Goal: Transaction & Acquisition: Subscribe to service/newsletter

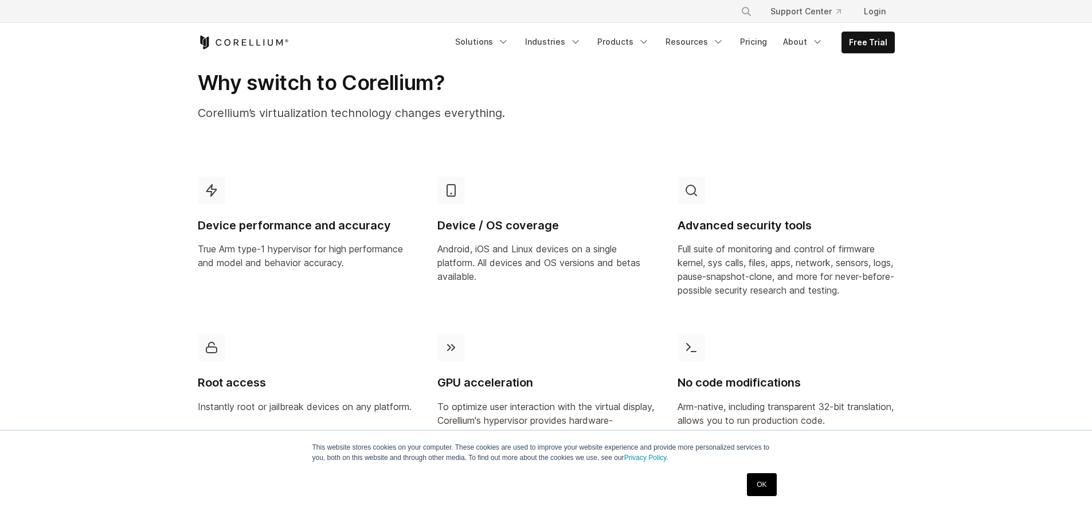
scroll to position [549, 0]
click at [760, 485] on link "OK" at bounding box center [761, 484] width 29 height 23
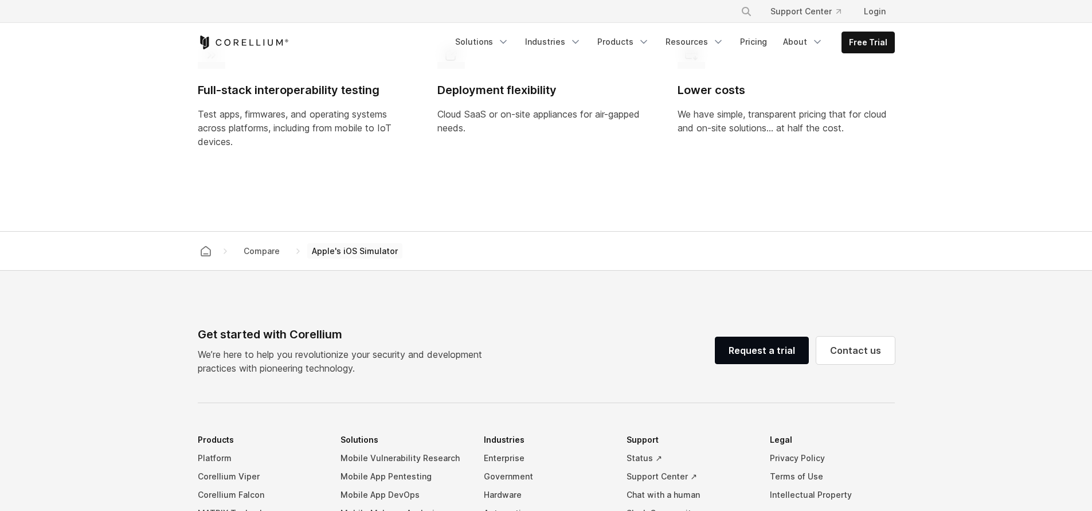
scroll to position [1189, 0]
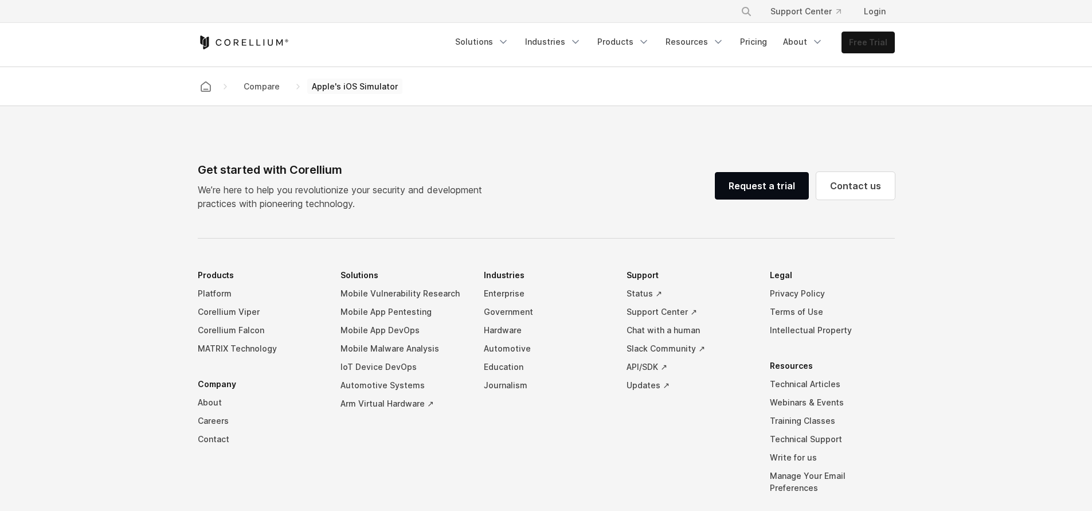
click at [868, 47] on link "Free Trial" at bounding box center [868, 42] width 52 height 21
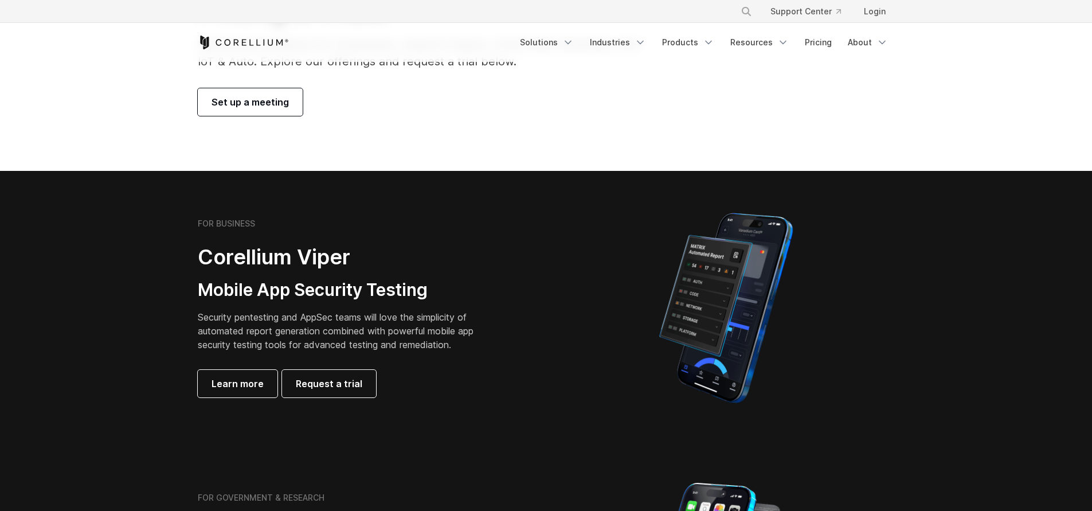
scroll to position [138, 0]
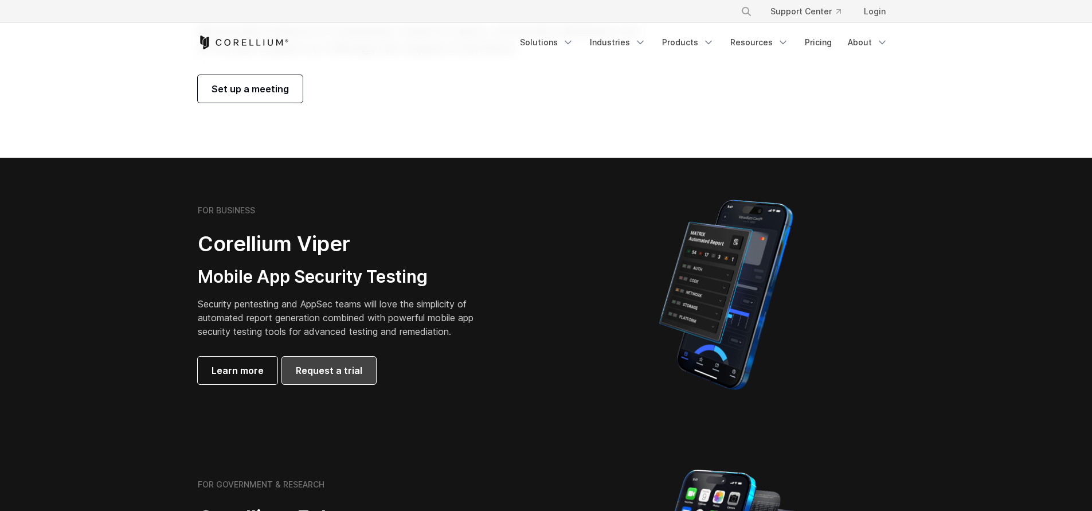
click at [339, 374] on span "Request a trial" at bounding box center [329, 370] width 66 height 14
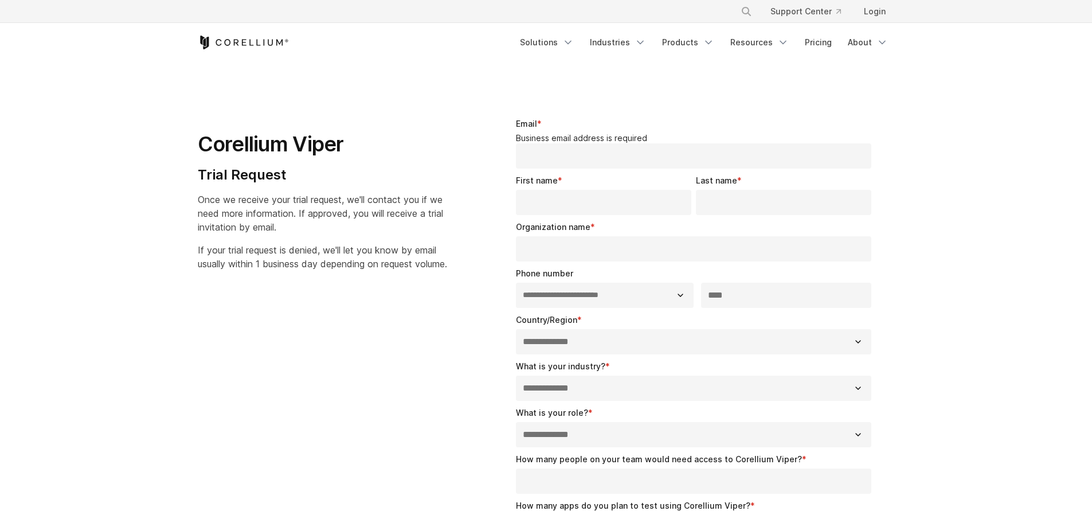
select select "**"
